Goal: Transaction & Acquisition: Purchase product/service

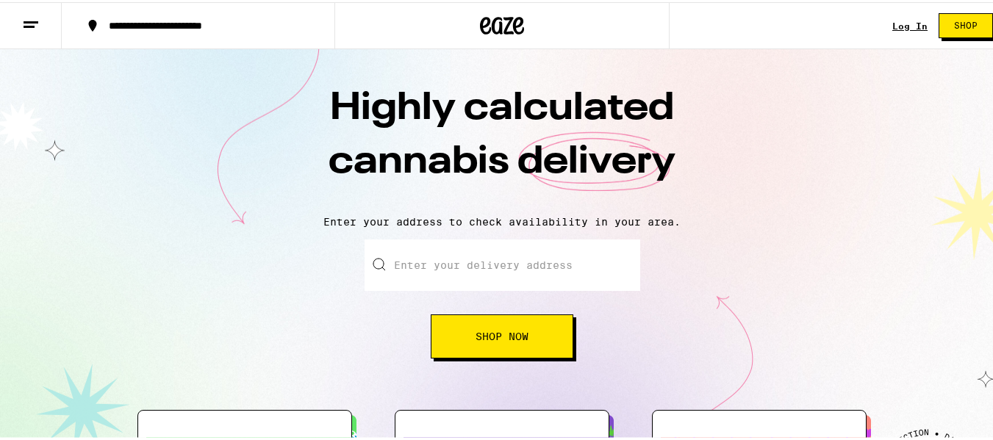
drag, startPoint x: 0, startPoint y: 0, endPoint x: 428, endPoint y: 270, distance: 505.7
click at [428, 270] on input "Enter your delivery address" at bounding box center [503, 262] width 276 height 51
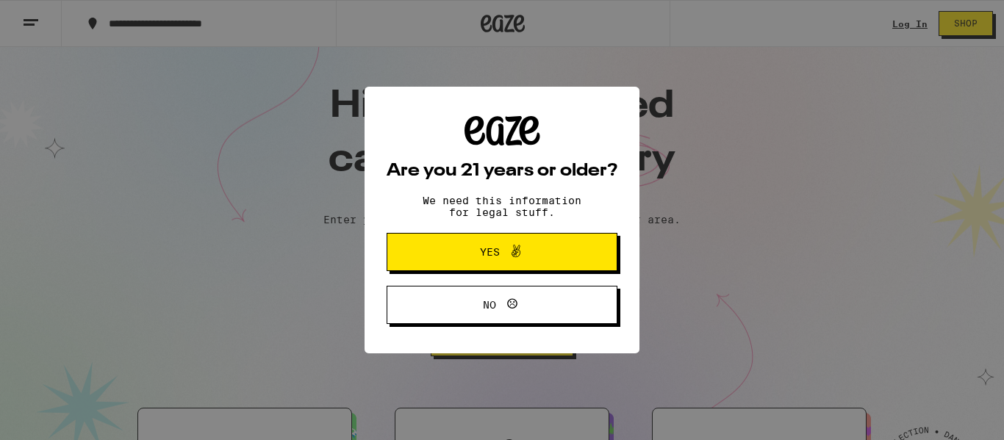
click at [521, 260] on icon at bounding box center [516, 252] width 18 height 18
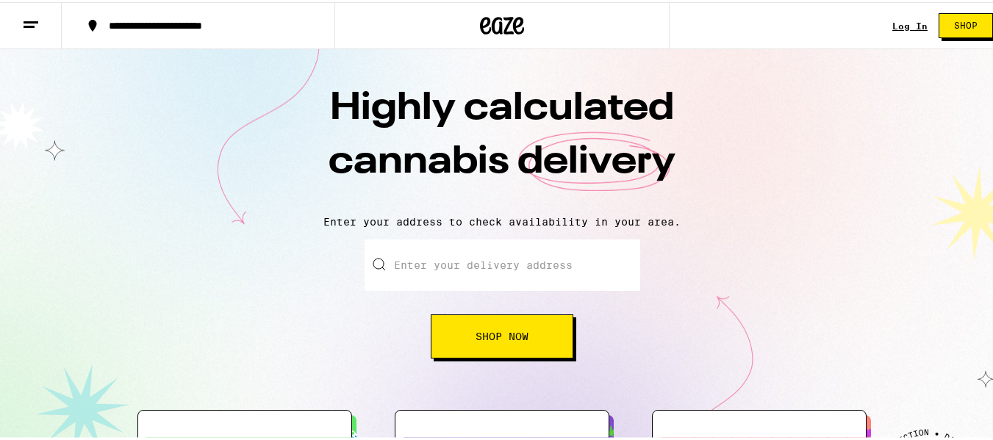
click at [429, 273] on input "Enter your delivery address" at bounding box center [503, 262] width 276 height 51
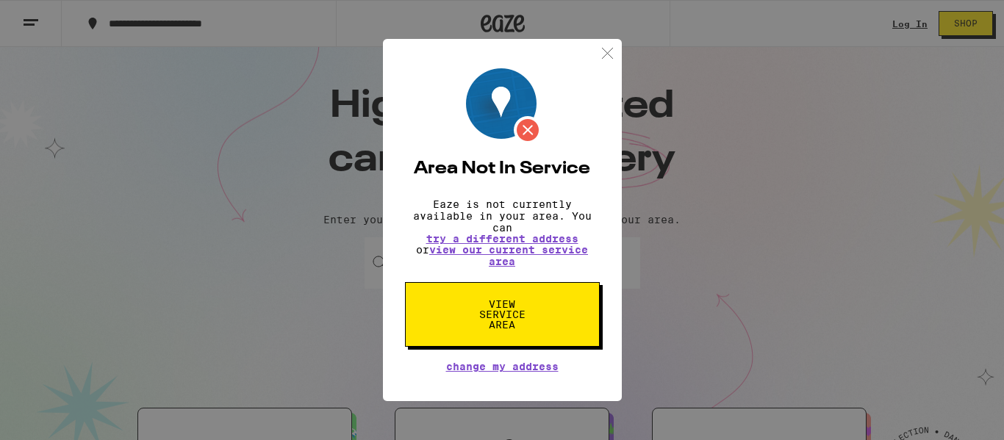
click at [603, 51] on img at bounding box center [607, 53] width 18 height 18
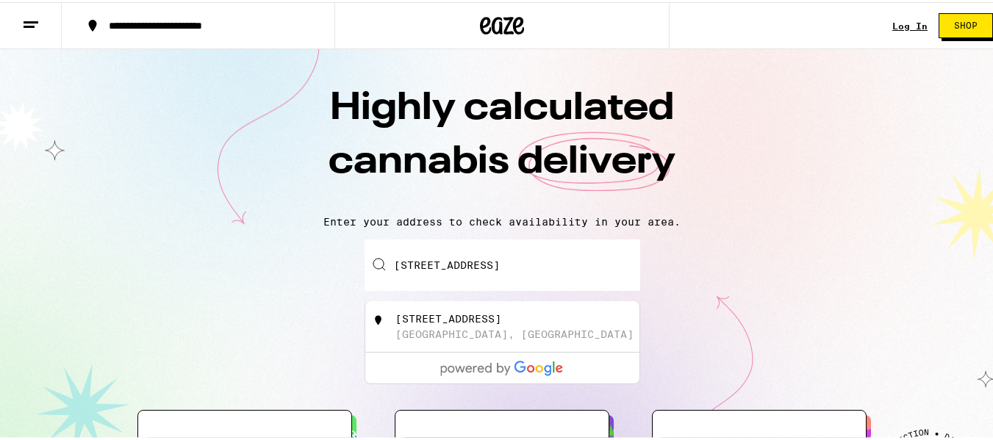
drag, startPoint x: 420, startPoint y: 265, endPoint x: 678, endPoint y: 257, distance: 258.9
click at [678, 257] on div "Enter your delivery address [STREET_ADDRESS] Shop Now" at bounding box center [502, 296] width 975 height 119
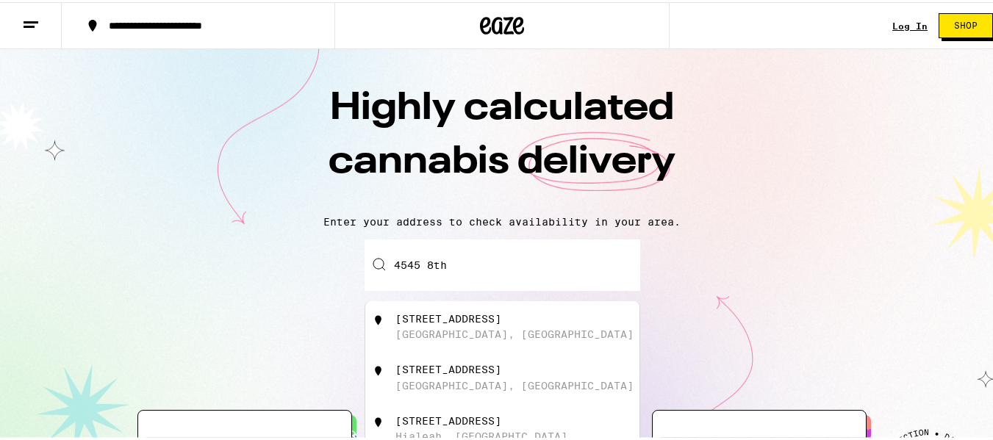
click at [507, 326] on div "[STREET_ADDRESS]" at bounding box center [526, 325] width 262 height 28
type input "[STREET_ADDRESS]"
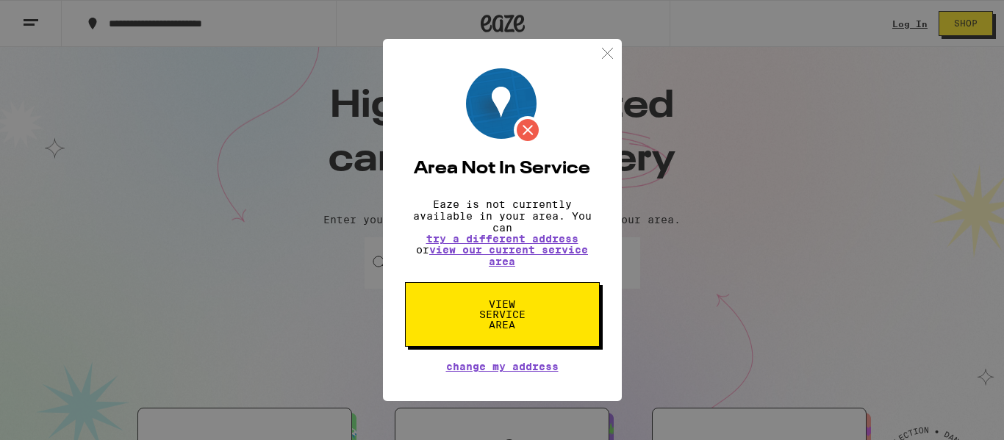
click at [604, 50] on img at bounding box center [607, 53] width 18 height 18
